Goal: Find specific page/section: Find specific page/section

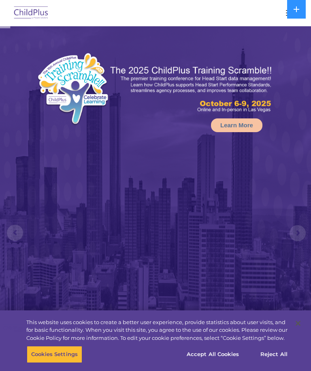
select select "MEDIUM"
click at [287, 12] on button at bounding box center [296, 9] width 19 height 19
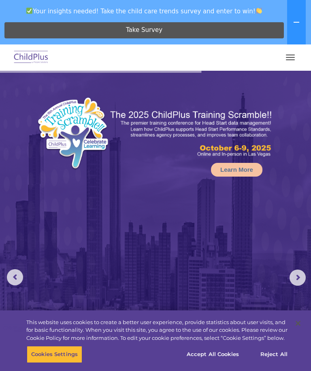
click at [291, 57] on span "button" at bounding box center [290, 57] width 9 height 1
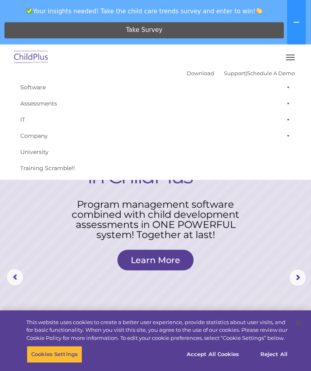
click at [291, 56] on button "button" at bounding box center [290, 57] width 17 height 13
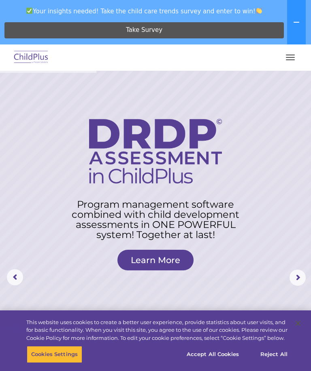
click at [292, 53] on button "button" at bounding box center [290, 57] width 17 height 13
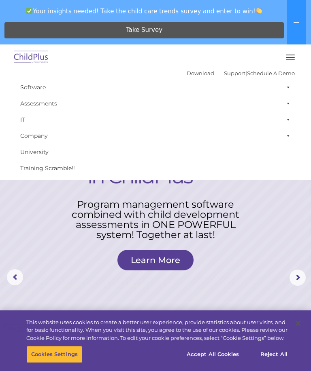
click at [286, 85] on span at bounding box center [286, 87] width 8 height 16
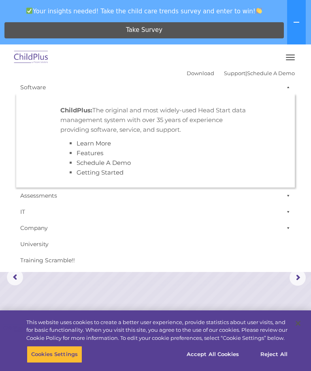
click at [236, 247] on link "University" at bounding box center [155, 244] width 278 height 16
click at [289, 83] on span at bounding box center [286, 87] width 8 height 16
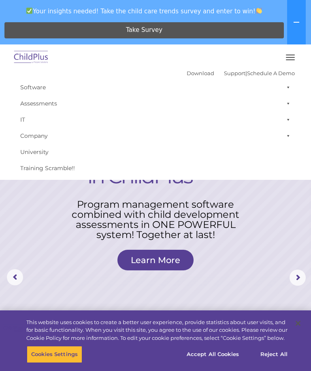
click at [287, 85] on span at bounding box center [286, 87] width 8 height 16
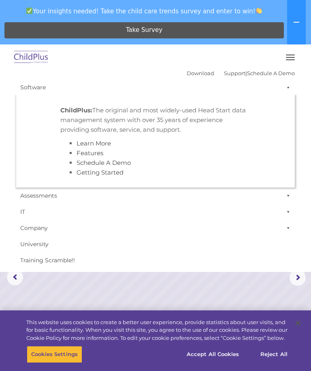
click at [285, 84] on span at bounding box center [286, 87] width 8 height 16
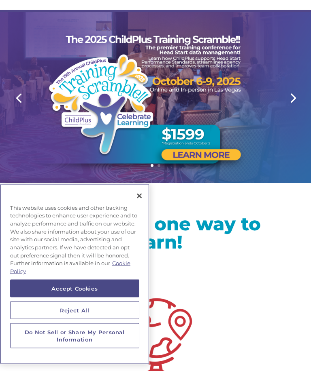
click at [142, 205] on button "Close" at bounding box center [139, 196] width 18 height 18
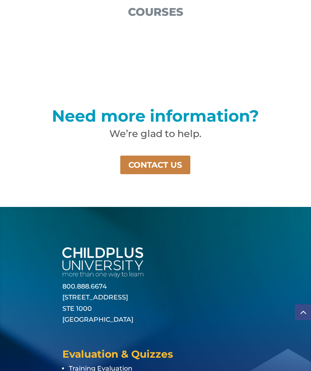
scroll to position [1348, 0]
click at [170, 155] on link "CONTACT US" at bounding box center [155, 165] width 72 height 20
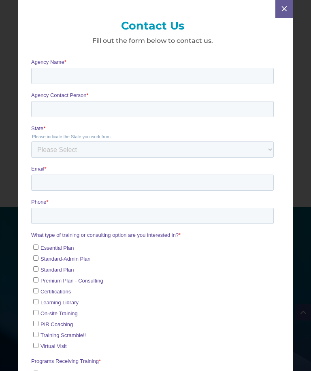
scroll to position [0, 0]
click at [284, 6] on span "M" at bounding box center [283, 8] width 11 height 11
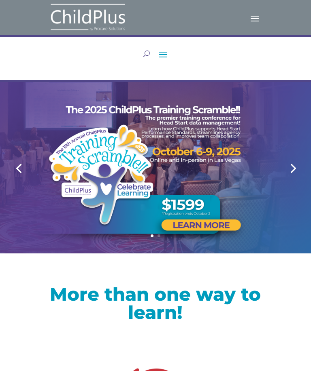
click at [165, 53] on span at bounding box center [163, 54] width 13 height 13
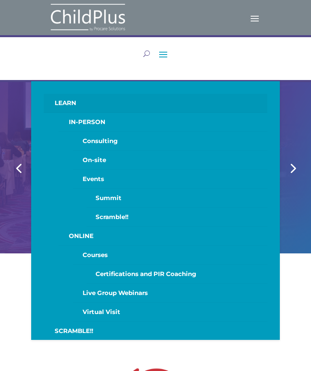
click at [161, 51] on span at bounding box center [163, 54] width 13 height 13
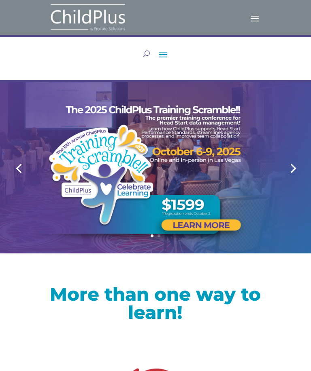
click at [259, 16] on span at bounding box center [254, 17] width 13 height 13
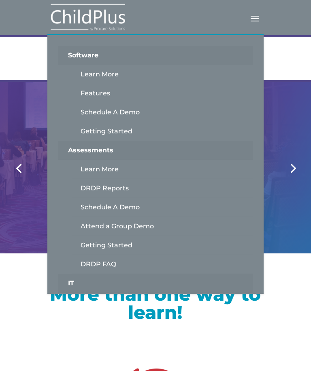
click at [280, 176] on div at bounding box center [156, 168] width 274 height 172
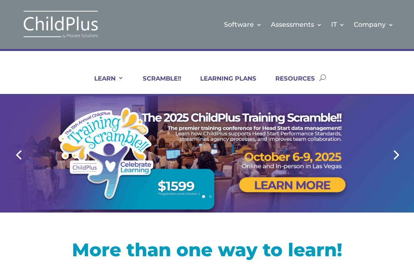
click at [310, 154] on div at bounding box center [207, 154] width 414 height 117
click at [310, 155] on link "Next" at bounding box center [395, 153] width 19 height 19
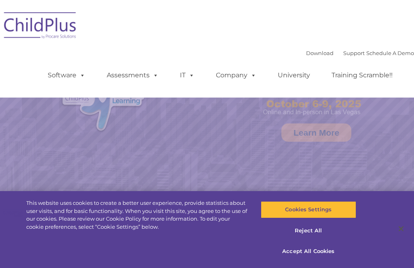
select select "MEDIUM"
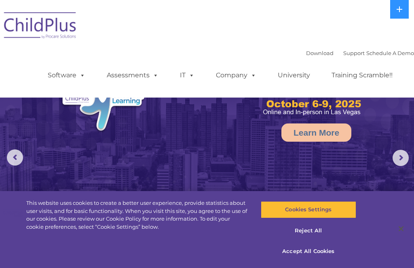
click at [311, 51] on link "Download" at bounding box center [320, 53] width 28 height 6
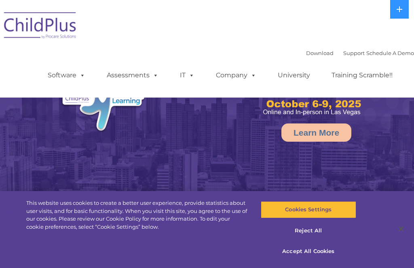
select select "MEDIUM"
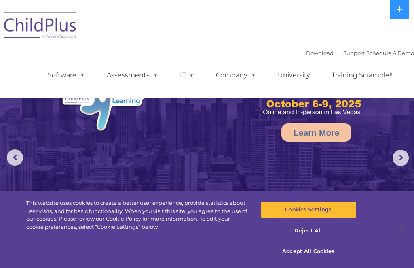
click at [400, 8] on icon at bounding box center [400, 9] width 6 height 6
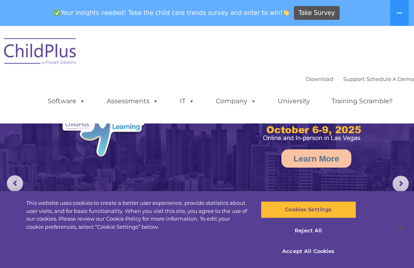
click at [398, 13] on icon at bounding box center [400, 13] width 6 height 1
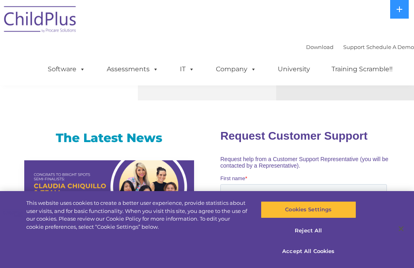
scroll to position [512, 0]
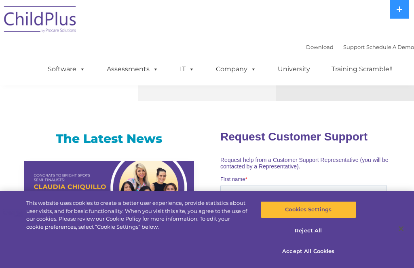
click at [157, 73] on span at bounding box center [154, 69] width 9 height 8
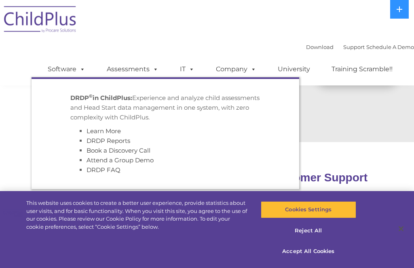
scroll to position [469, 0]
click at [82, 68] on span at bounding box center [80, 69] width 9 height 8
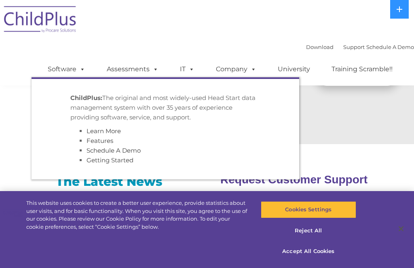
click at [193, 70] on span at bounding box center [190, 69] width 9 height 8
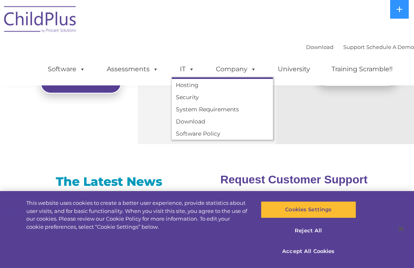
click at [250, 69] on span at bounding box center [252, 69] width 9 height 8
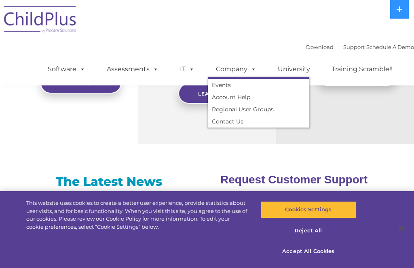
click at [309, 67] on link "University" at bounding box center [294, 69] width 49 height 16
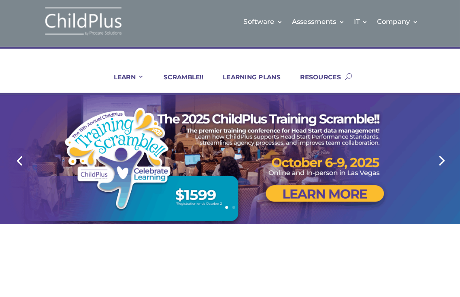
scroll to position [5, 0]
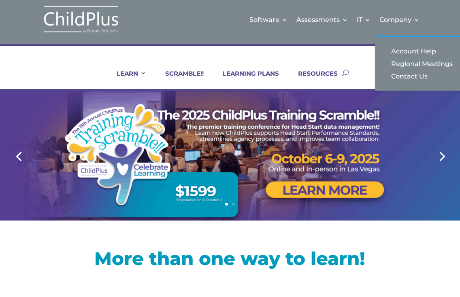
click at [411, 48] on link "Account Help" at bounding box center [423, 51] width 81 height 13
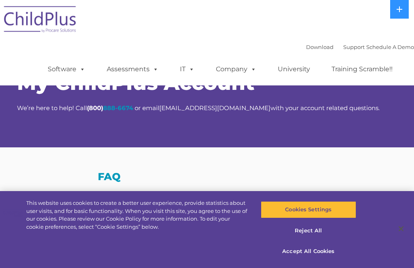
select select "MEDIUM"
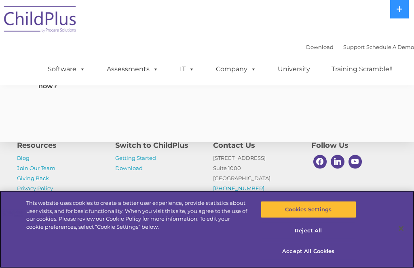
scroll to position [601, 0]
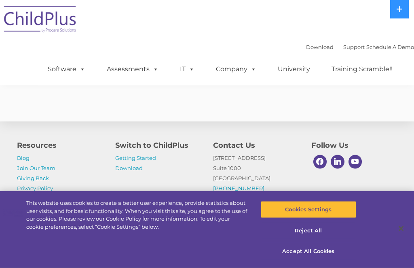
click at [38, 22] on img at bounding box center [40, 20] width 81 height 40
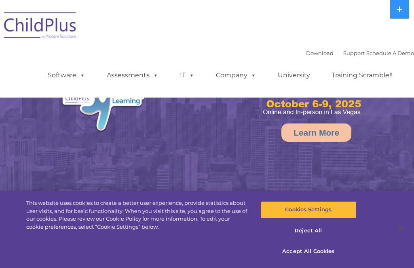
select select "MEDIUM"
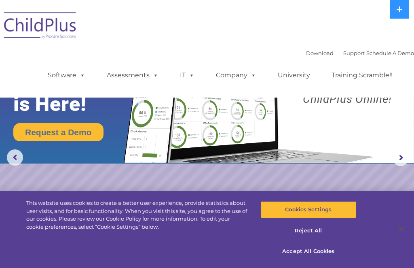
click at [398, 162] on rs-arrow at bounding box center [401, 158] width 16 height 16
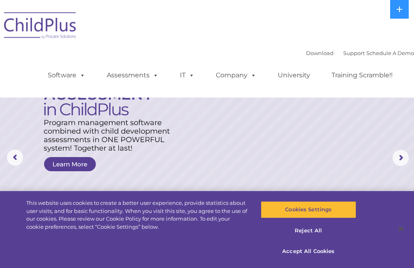
click at [402, 162] on rs-arrow at bounding box center [401, 158] width 16 height 16
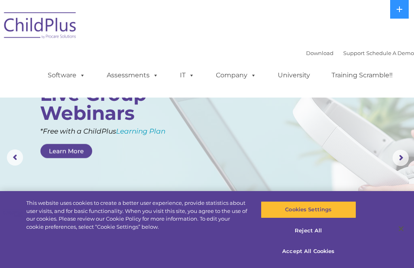
click at [401, 161] on rs-arrow at bounding box center [401, 158] width 16 height 16
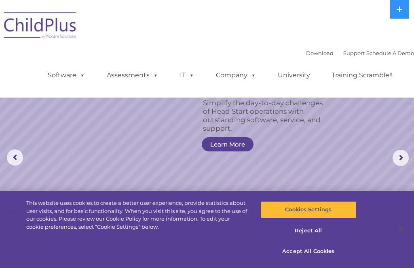
click at [403, 157] on rs-arrow at bounding box center [401, 158] width 16 height 16
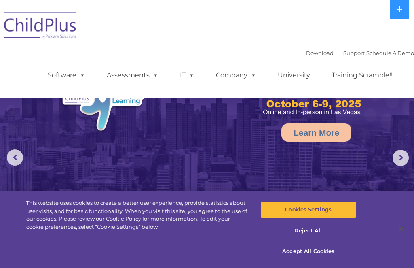
click at [404, 157] on rs-arrow at bounding box center [401, 158] width 16 height 16
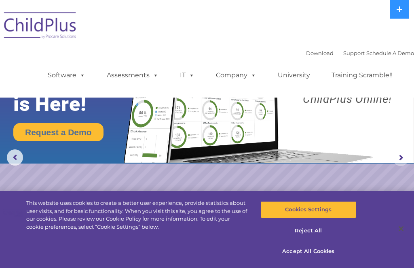
click at [406, 157] on rs-arrow at bounding box center [401, 158] width 16 height 16
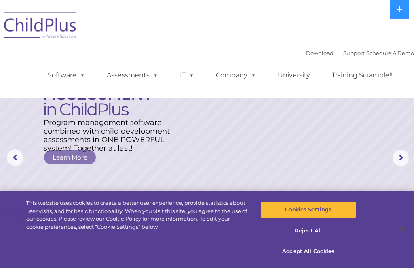
click at [403, 157] on rs-arrow at bounding box center [401, 158] width 16 height 16
